Goal: Go to known website: Access a specific website the user already knows

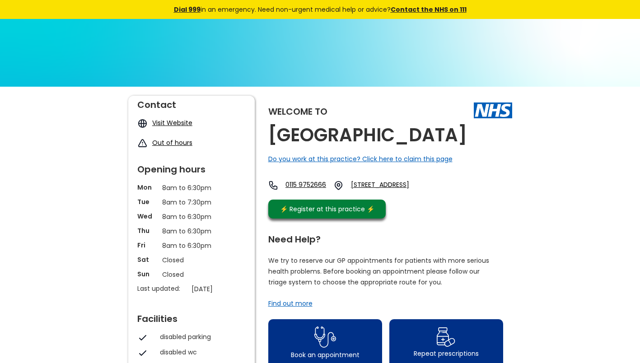
scroll to position [52, 0]
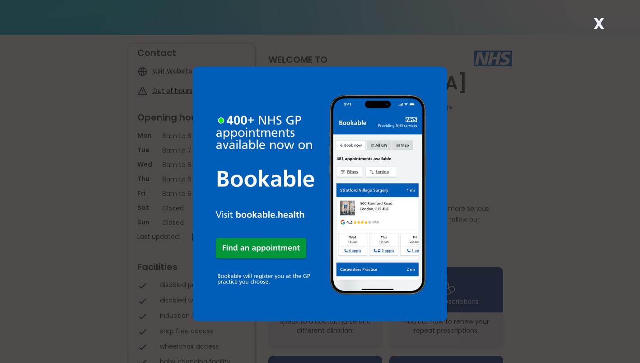
click at [602, 15] on strong "X" at bounding box center [598, 24] width 11 height 22
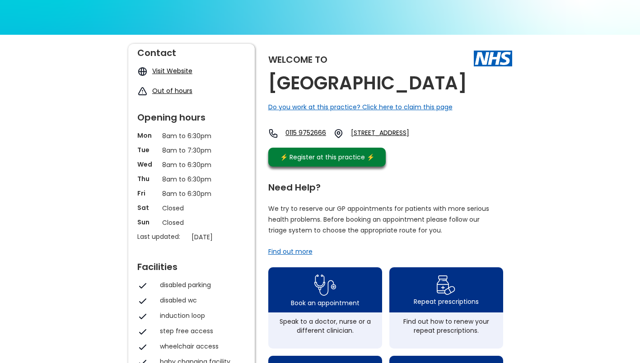
click at [161, 74] on link "Visit Website" at bounding box center [172, 70] width 40 height 9
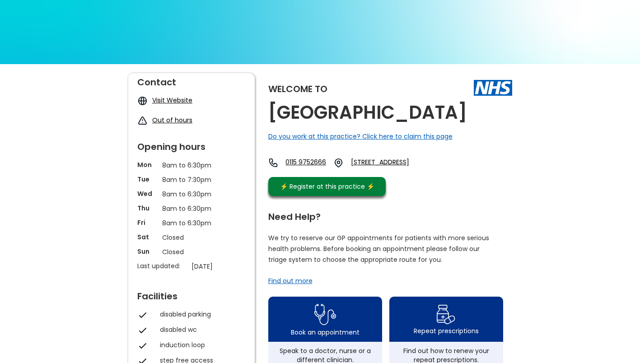
scroll to position [0, 0]
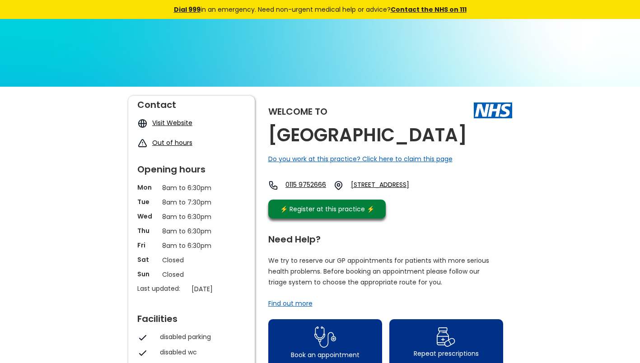
drag, startPoint x: 271, startPoint y: 135, endPoint x: 500, endPoint y: 133, distance: 228.9
click at [500, 133] on div "Welcome to [GEOGRAPHIC_DATA] Do you work at this practice? Click here to claim …" at bounding box center [390, 159] width 244 height 127
drag, startPoint x: 295, startPoint y: 135, endPoint x: 311, endPoint y: 136, distance: 15.9
click at [311, 136] on h2 "[GEOGRAPHIC_DATA]" at bounding box center [367, 135] width 199 height 20
drag, startPoint x: 311, startPoint y: 136, endPoint x: 335, endPoint y: 138, distance: 24.4
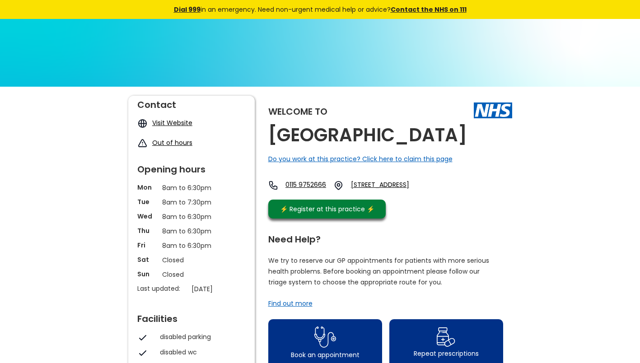
click at [335, 138] on h2 "[GEOGRAPHIC_DATA]" at bounding box center [367, 135] width 199 height 20
drag, startPoint x: 335, startPoint y: 138, endPoint x: 308, endPoint y: 135, distance: 27.7
click at [308, 135] on h2 "[GEOGRAPHIC_DATA]" at bounding box center [367, 135] width 199 height 20
drag, startPoint x: 308, startPoint y: 135, endPoint x: 414, endPoint y: 139, distance: 106.6
click at [414, 139] on h2 "[GEOGRAPHIC_DATA]" at bounding box center [367, 135] width 199 height 20
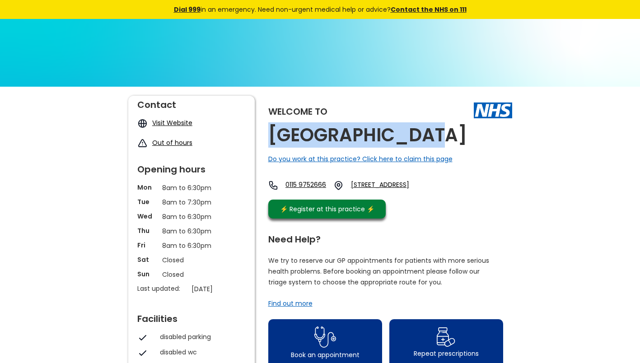
drag, startPoint x: 414, startPoint y: 139, endPoint x: 269, endPoint y: 139, distance: 145.4
click at [269, 139] on h2 "[GEOGRAPHIC_DATA]" at bounding box center [367, 135] width 199 height 20
click at [388, 140] on h2 "[GEOGRAPHIC_DATA]" at bounding box center [367, 135] width 199 height 20
